Goal: Communication & Community: Answer question/provide support

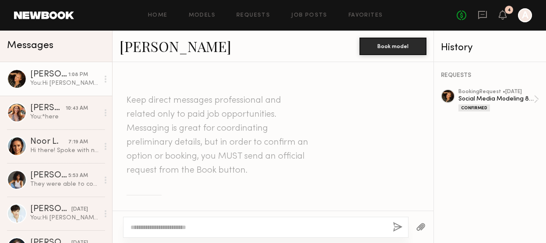
scroll to position [1044, 0]
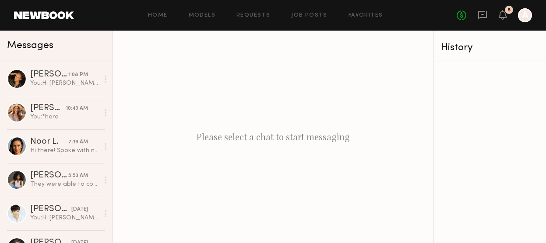
click at [498, 11] on div "No fees up to $5,000 5 A" at bounding box center [494, 15] width 75 height 14
click at [503, 16] on icon at bounding box center [502, 14] width 7 height 6
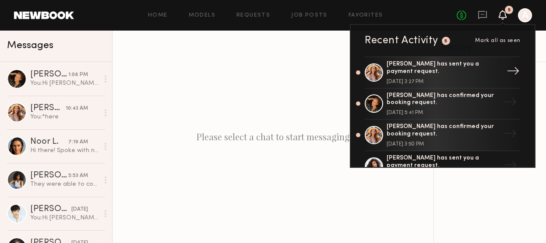
click at [404, 72] on div "[PERSON_NAME] has sent you a payment request." at bounding box center [444, 68] width 114 height 15
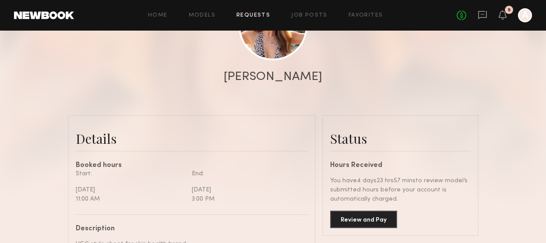
scroll to position [134, 0]
click at [154, 11] on div "Home Models Requests Job Posts Favorites Sign Out No fees up to $5,000 5 A" at bounding box center [303, 15] width 458 height 14
click at [159, 19] on div "Home Models Requests Job Posts Favorites Sign Out No fees up to $5,000 5 A" at bounding box center [303, 15] width 458 height 14
click at [161, 11] on div "Home Models Requests Job Posts Favorites Sign Out No fees up to $5,000 5 A" at bounding box center [303, 15] width 458 height 14
click at [162, 18] on link "Home" at bounding box center [158, 16] width 20 height 6
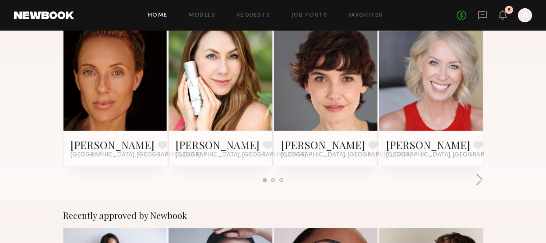
scroll to position [172, 0]
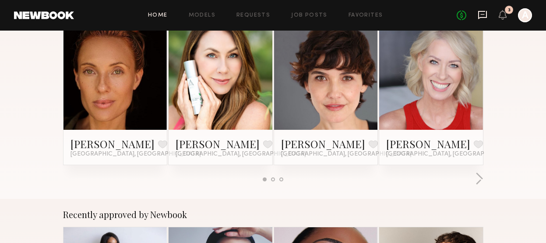
click at [482, 11] on icon at bounding box center [482, 15] width 9 height 8
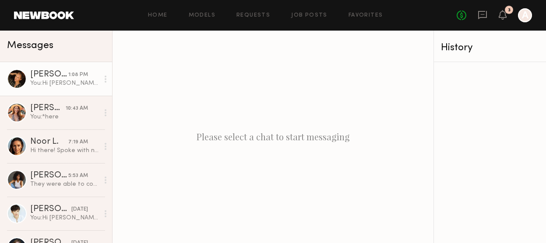
click at [51, 78] on div "[PERSON_NAME]" at bounding box center [49, 74] width 38 height 9
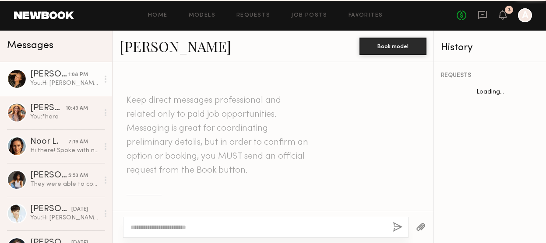
scroll to position [1044, 0]
